Goal: Find specific page/section: Find specific page/section

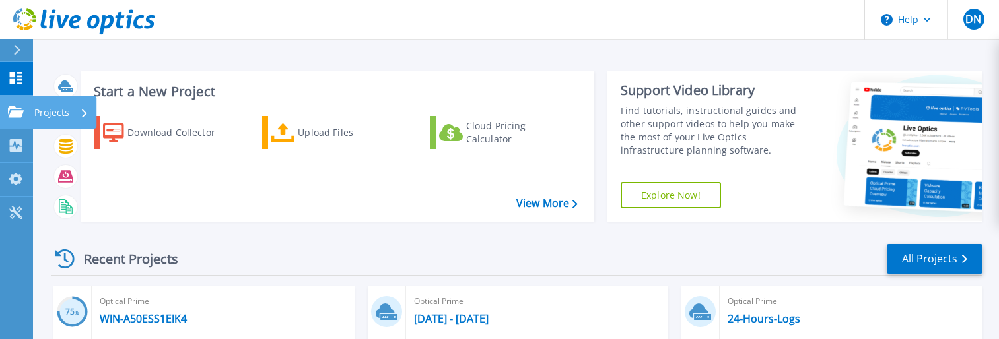
click at [17, 109] on icon at bounding box center [16, 111] width 16 height 11
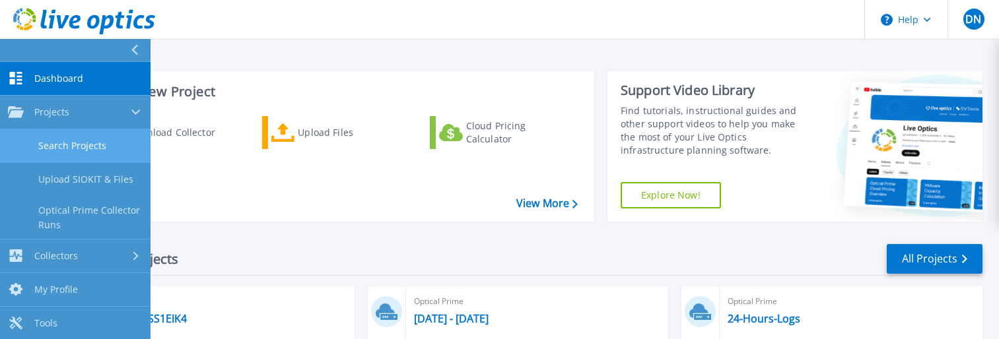
click at [63, 145] on link "Search Projects" at bounding box center [75, 146] width 151 height 34
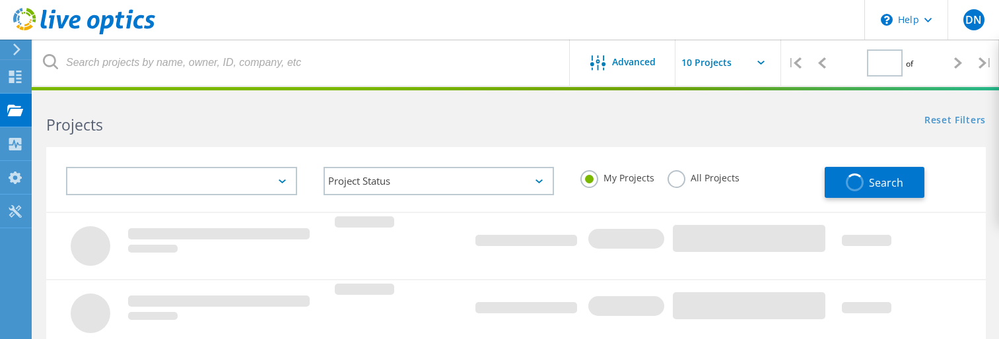
type input "1"
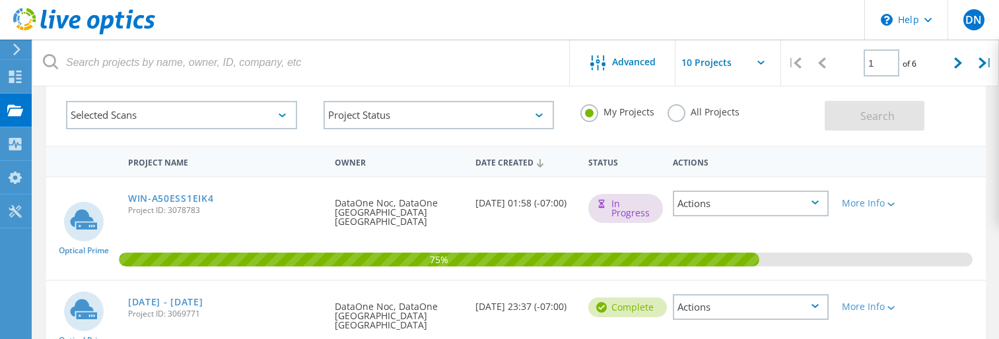
scroll to position [132, 0]
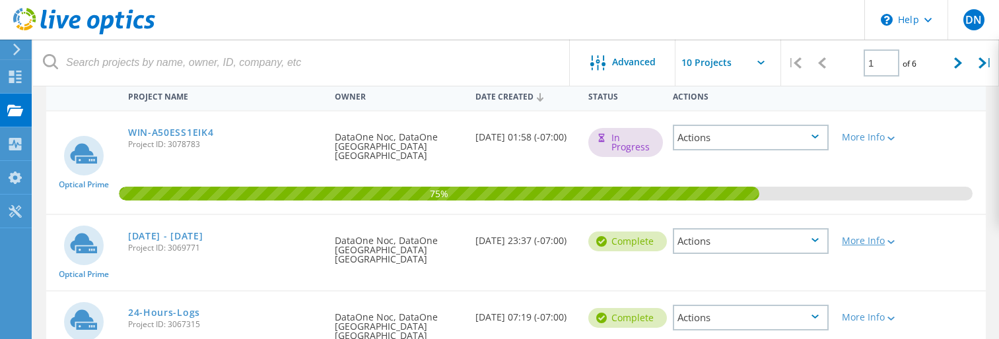
click at [877, 236] on div "More Info" at bounding box center [873, 240] width 62 height 9
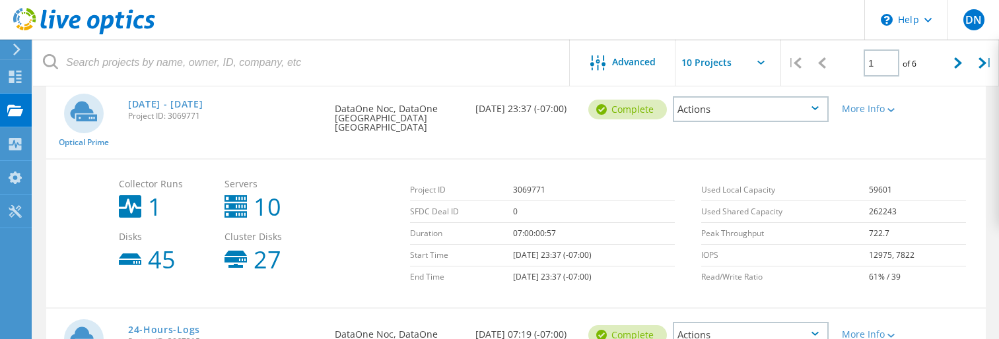
scroll to position [330, 0]
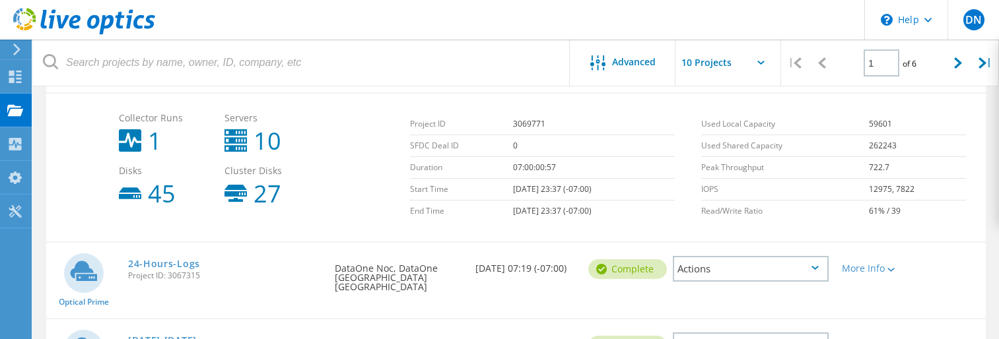
click at [559, 282] on div "Optical Prime 24-Hours-Logs Project ID: 3067315 Requested By DataOne Noc, DataO…" at bounding box center [515, 280] width 939 height 75
click at [867, 264] on div "More Info" at bounding box center [873, 268] width 62 height 9
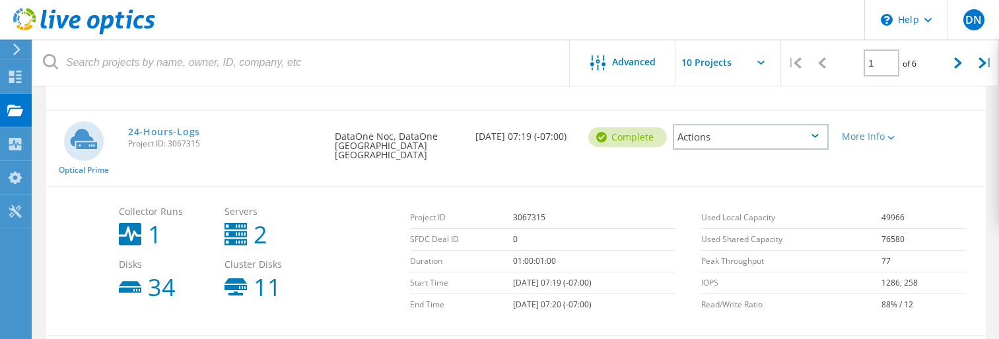
scroll to position [594, 0]
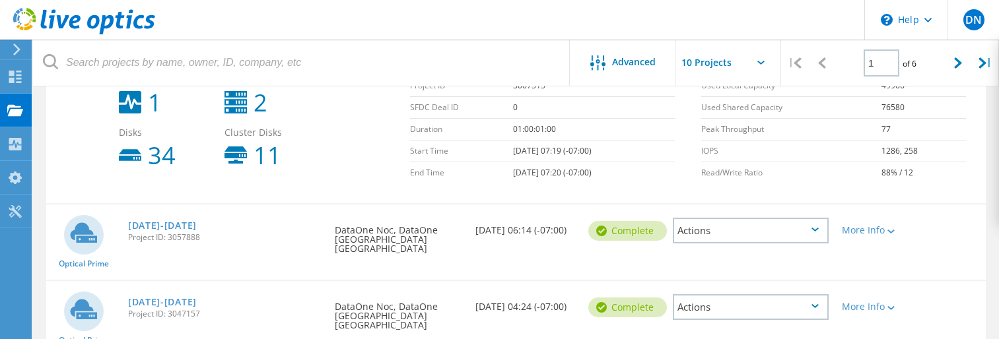
click at [539, 211] on div "Date Created 09/17/2025, 06:14 (-07:00)" at bounding box center [525, 227] width 113 height 44
click at [848, 209] on div "More Info" at bounding box center [872, 227] width 75 height 44
click at [852, 226] on div "More Info" at bounding box center [873, 230] width 62 height 9
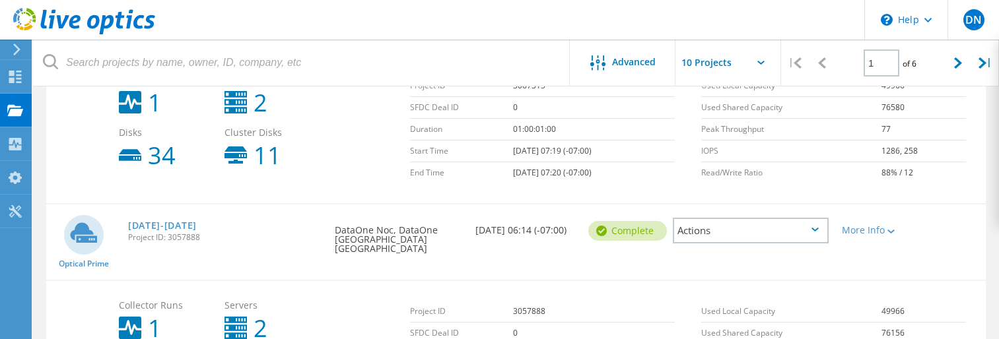
scroll to position [726, 0]
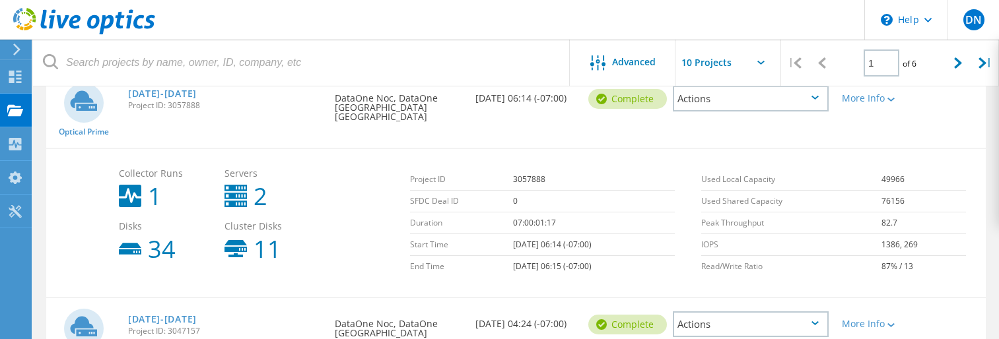
click at [596, 104] on div "Optical Prime Sept 17-24 2025 Project ID: 3057888 Requested By DataOne Noc, Dat…" at bounding box center [515, 110] width 939 height 75
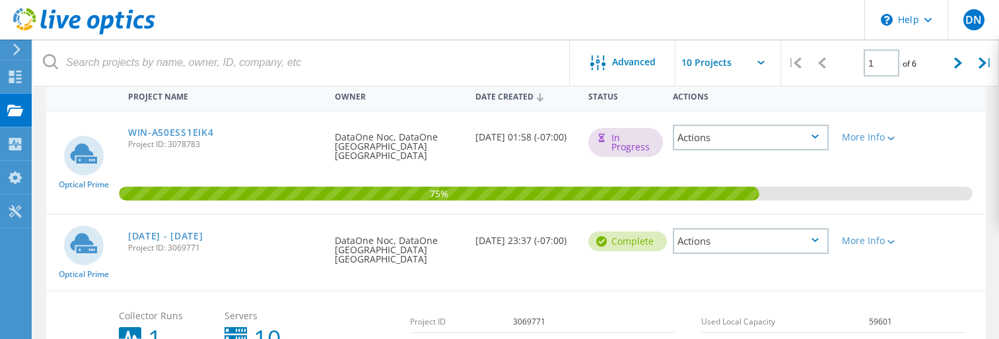
scroll to position [0, 0]
